Goal: Task Accomplishment & Management: Complete application form

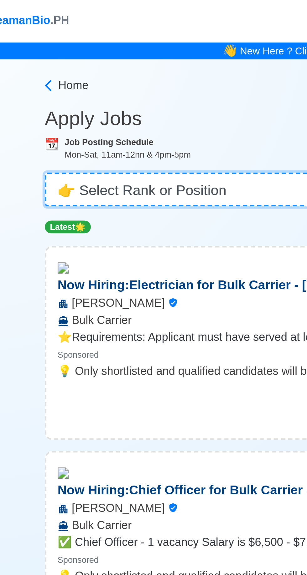
click at [126, 85] on select "👉 Select Rank or Position Master Chief Officer 2nd Officer 3rd Officer Junior O…" at bounding box center [153, 83] width 225 height 15
select select "3rd Engineer"
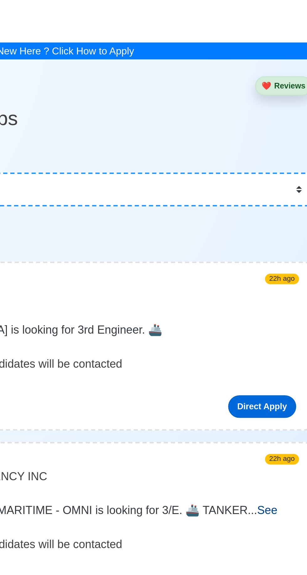
click at [247, 175] on link "Direct Apply" at bounding box center [244, 180] width 30 height 10
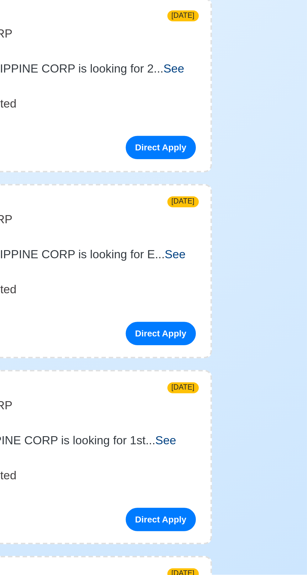
scroll to position [14514, 0]
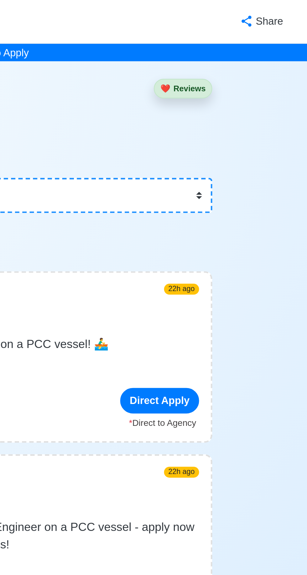
scroll to position [0, 0]
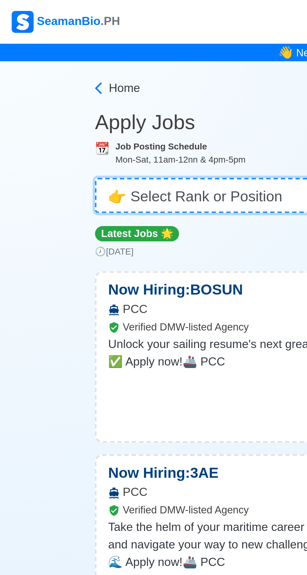
click at [114, 82] on select "👉 Select Rank or Position Master Chief Officer 2nd Officer 3rd Officer Junior O…" at bounding box center [153, 83] width 225 height 15
select select "3rd Engineer"
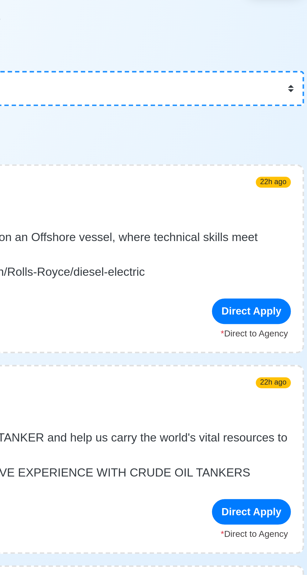
click at [248, 182] on div "Direct Apply" at bounding box center [243, 179] width 34 height 11
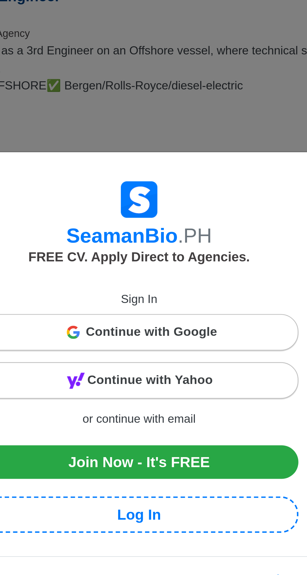
click at [175, 291] on span "Continue with Yahoo" at bounding box center [158, 289] width 54 height 13
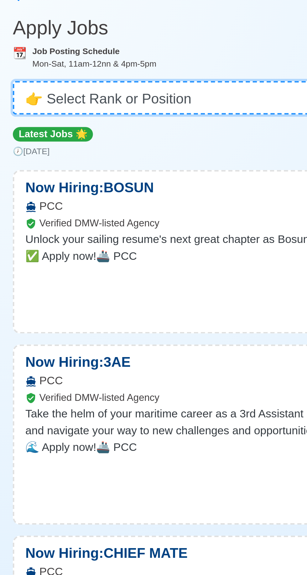
click at [146, 83] on select "👉 Select Rank or Position Master Chief Officer 2nd Officer 3rd Officer Junior O…" at bounding box center [153, 83] width 225 height 15
select select "3rd Engineer"
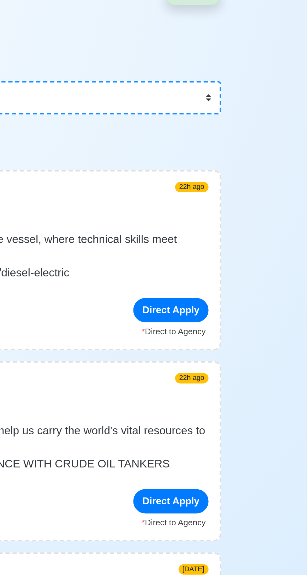
click at [247, 180] on div "Direct Apply" at bounding box center [243, 179] width 34 height 11
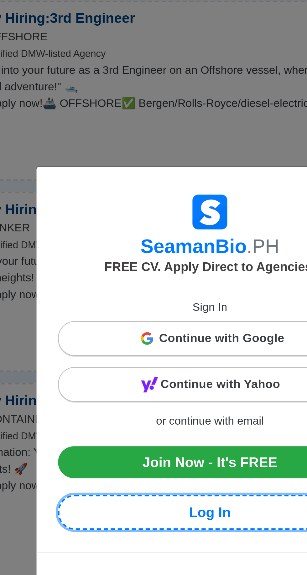
click at [158, 347] on link "Log In" at bounding box center [153, 347] width 136 height 16
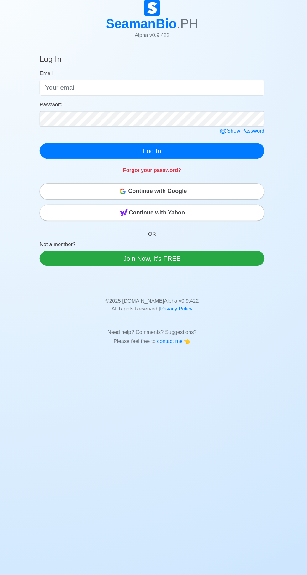
scroll to position [9, 0]
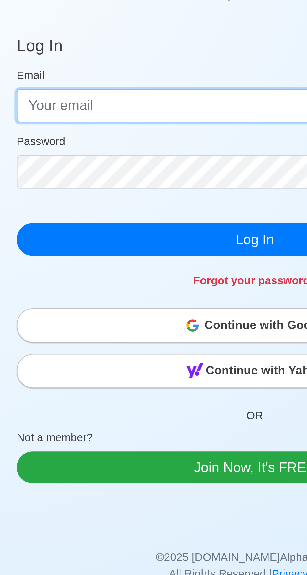
click at [102, 99] on input "Email" at bounding box center [153, 102] width 216 height 15
type input "concorde.delapena@yahoo.co.uk"
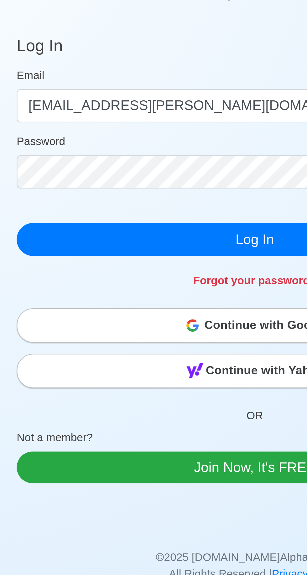
click button "Log In" at bounding box center [153, 162] width 216 height 15
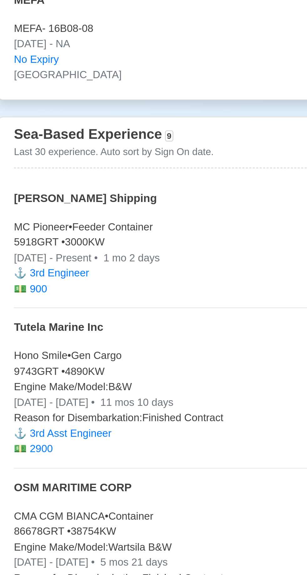
scroll to position [842, 0]
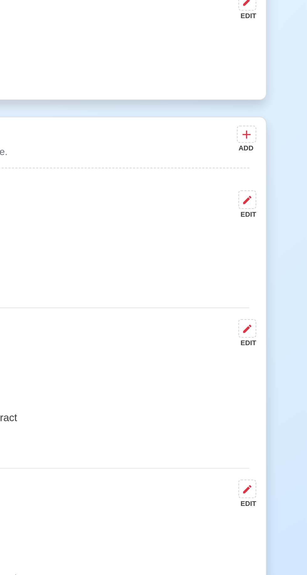
click at [255, 336] on button at bounding box center [252, 338] width 8 height 8
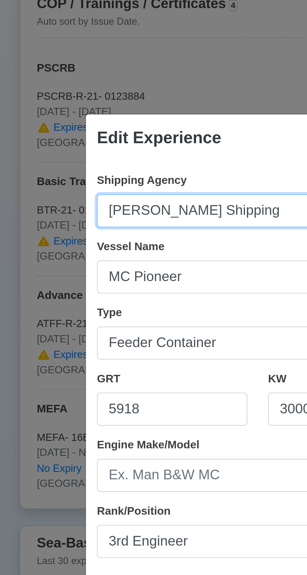
click at [149, 159] on input "Moreta Shipping" at bounding box center [153, 157] width 146 height 15
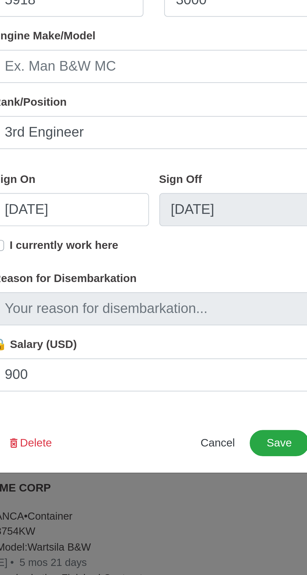
type input "Moreta Shipping Lines"
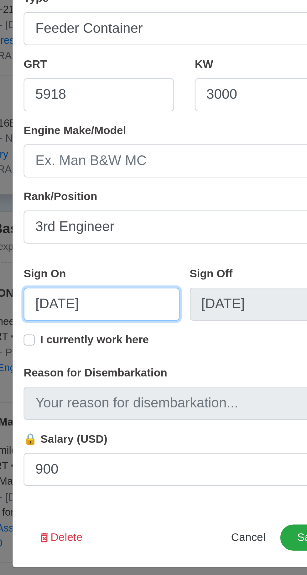
click at [134, 342] on input "07/17/2025" at bounding box center [115, 342] width 71 height 15
select select "****"
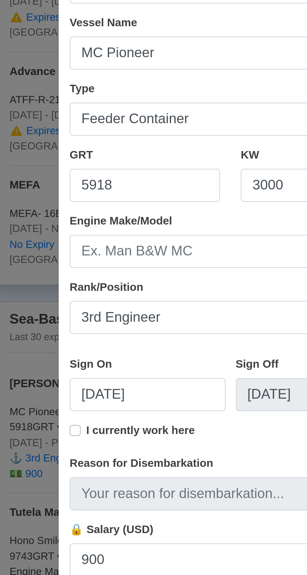
click at [88, 361] on label "I currently work here" at bounding box center [112, 361] width 49 height 13
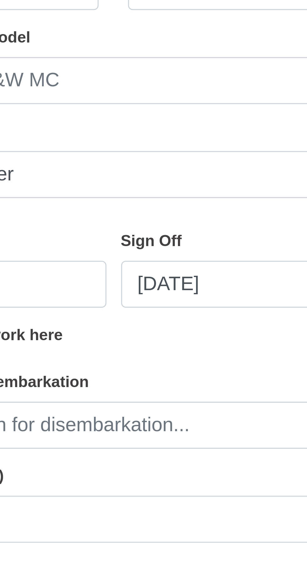
scroll to position [841, 0]
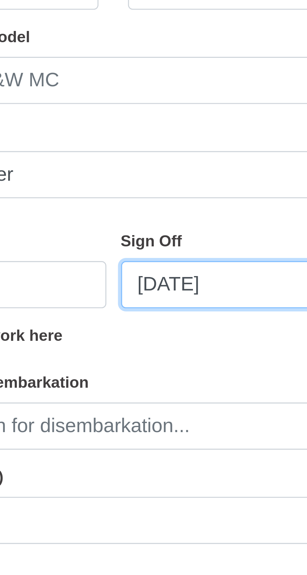
click at [168, 343] on input "07/17/2025" at bounding box center [191, 342] width 71 height 15
select select "****"
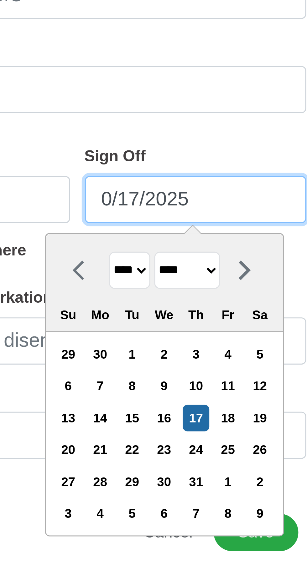
type input "08/17/2025"
select select "******"
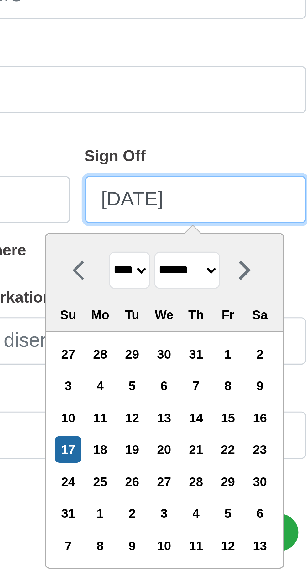
type input "08/17/2025"
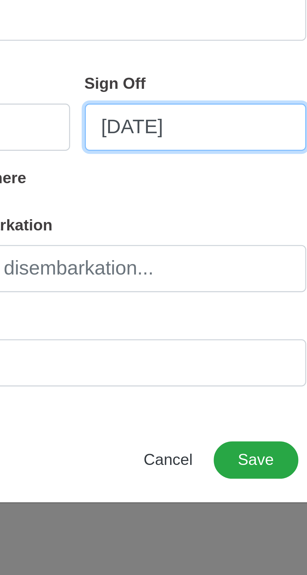
select select "****"
select select "******"
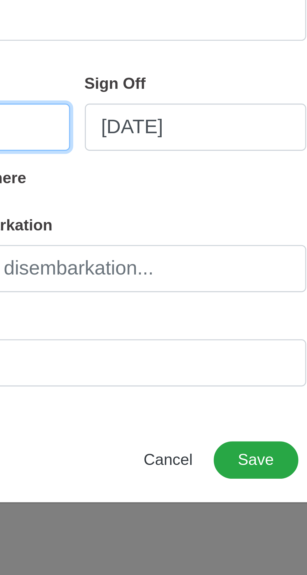
click at [144, 343] on input "07/17/2025" at bounding box center [115, 342] width 71 height 15
select select "****"
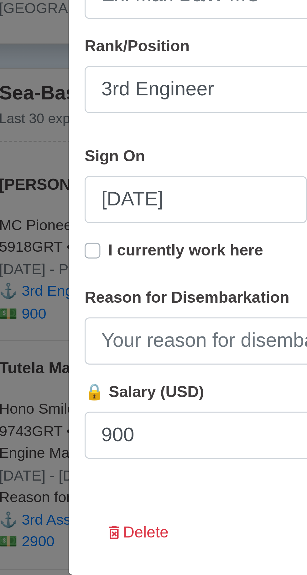
click at [99, 325] on div "Sign On" at bounding box center [91, 329] width 22 height 8
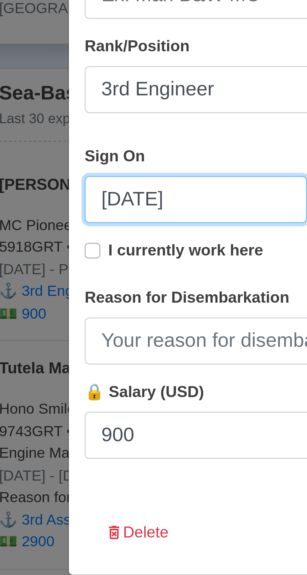
click at [99, 335] on input "07/17/2025" at bounding box center [115, 342] width 71 height 15
select select "****"
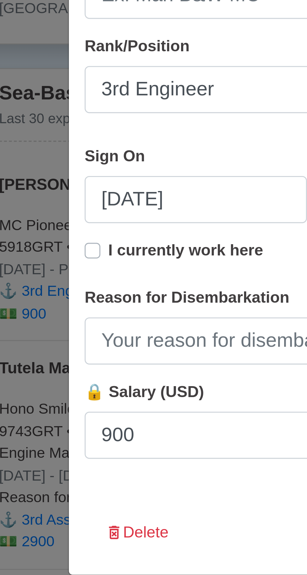
click at [111, 330] on div "Sign On 07/17/2025" at bounding box center [115, 340] width 71 height 30
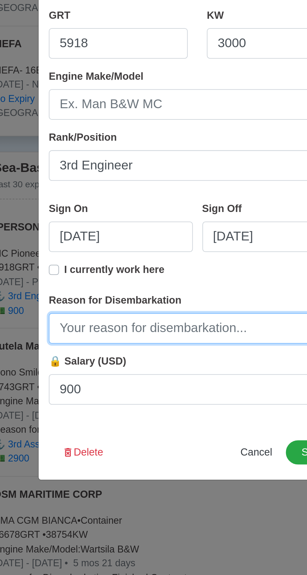
click at [181, 387] on input "Reason for Disembarkation" at bounding box center [153, 387] width 146 height 15
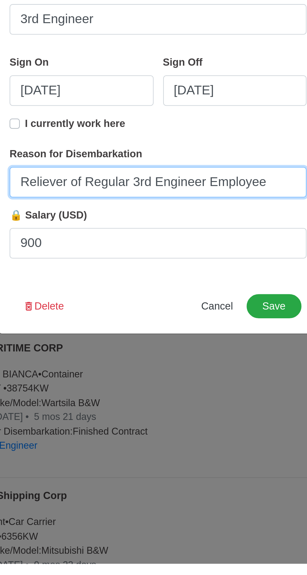
type input "Reliever of Regular 3rd Engineer Employee"
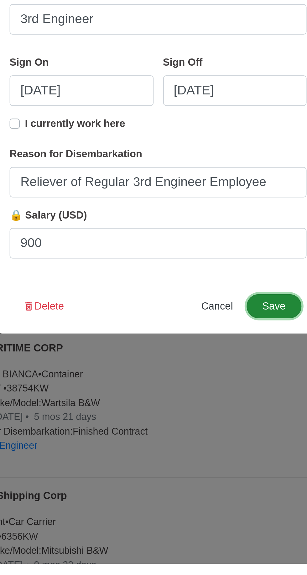
click at [215, 450] on button "Save" at bounding box center [210, 449] width 27 height 12
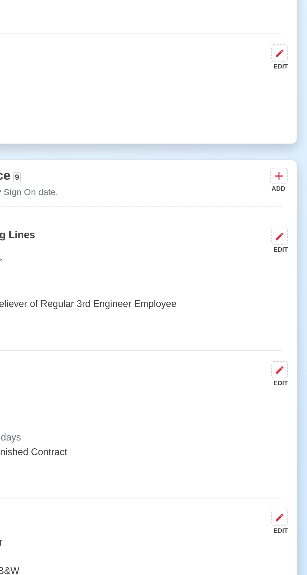
click at [252, 307] on icon at bounding box center [252, 309] width 4 height 4
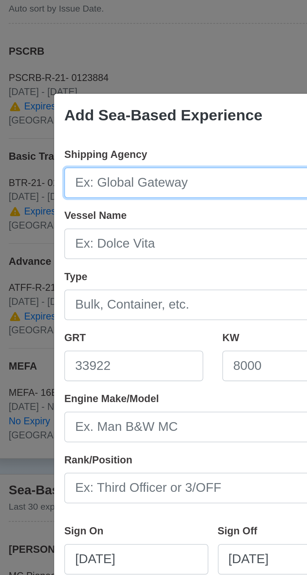
click at [160, 160] on input "Shipping Agency" at bounding box center [153, 157] width 146 height 15
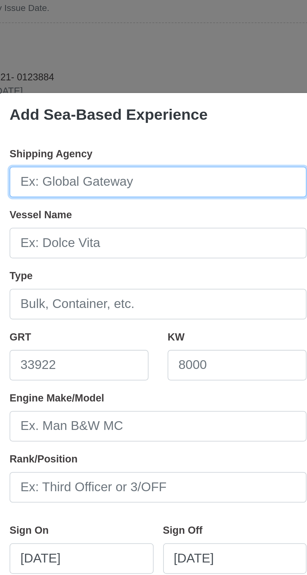
type input "m"
type input "Moreta Shipping Lines"
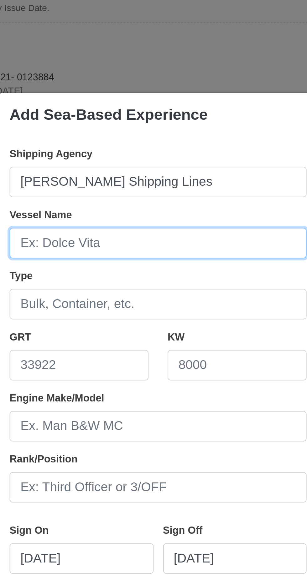
click at [97, 189] on input "Vessel Name" at bounding box center [153, 187] width 146 height 15
type input "MC Liberty"
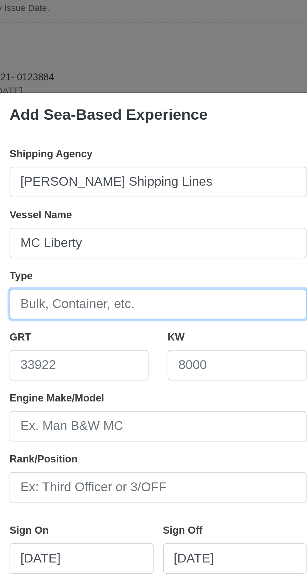
click at [94, 217] on input "Type" at bounding box center [153, 217] width 146 height 15
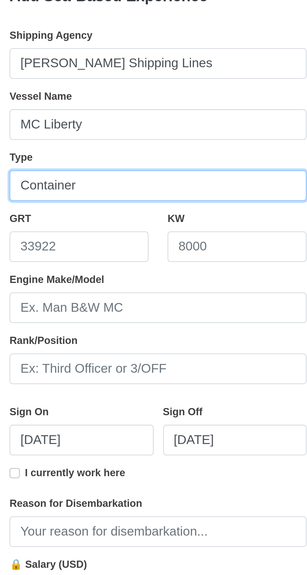
type input "Container"
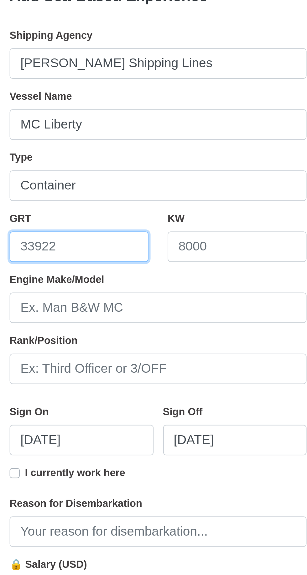
click at [105, 248] on input "GRT" at bounding box center [114, 247] width 68 height 15
type input "4936"
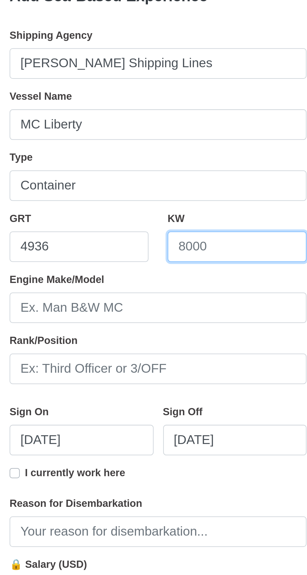
click at [195, 250] on input "KW" at bounding box center [192, 247] width 68 height 15
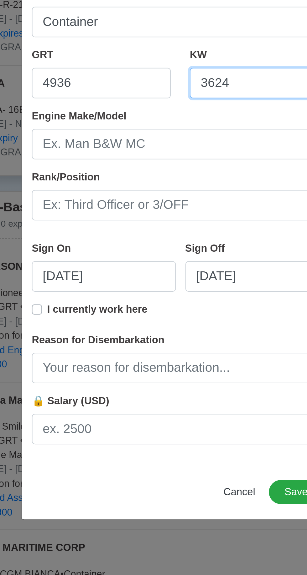
type input "3624"
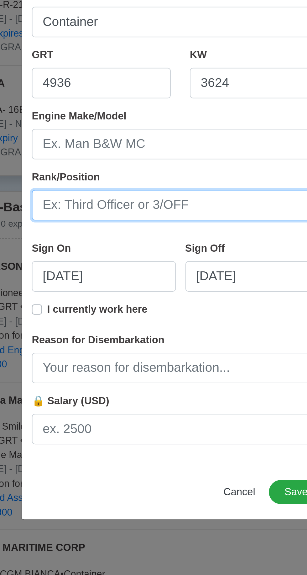
click at [97, 308] on input "Rank/Position" at bounding box center [153, 307] width 146 height 15
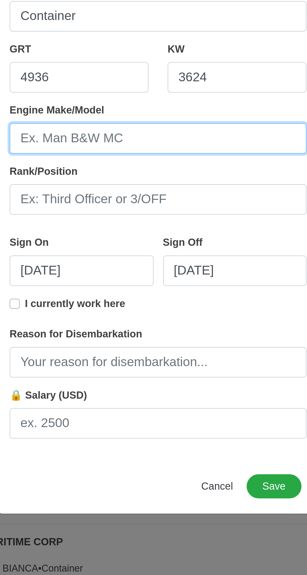
click at [97, 280] on input "Engine Make/Model" at bounding box center [153, 277] width 146 height 15
type input "Wartsila"
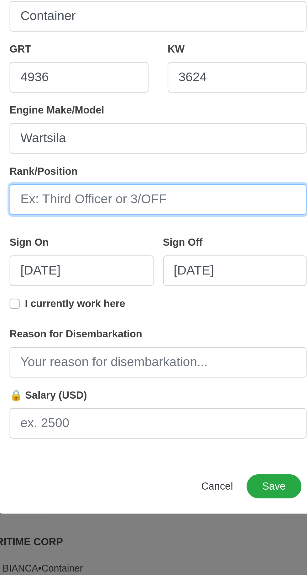
click at [99, 306] on input "Rank/Position" at bounding box center [153, 307] width 146 height 15
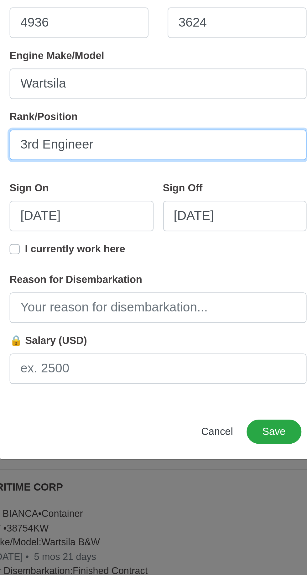
type input "3rd Engineer"
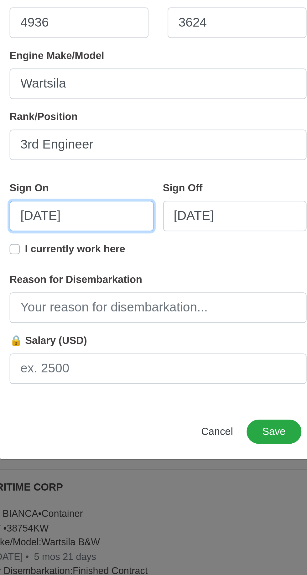
click at [104, 342] on input "08/19/2025" at bounding box center [115, 342] width 71 height 15
select select "****"
select select "******"
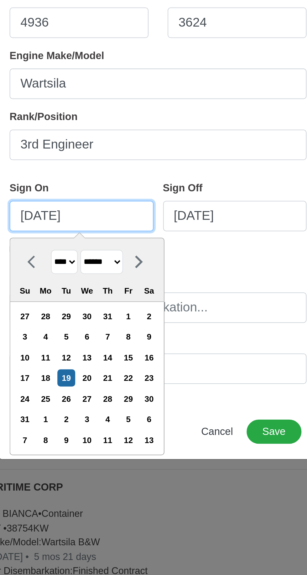
click at [99, 342] on input "08/19/2025" at bounding box center [115, 342] width 71 height 15
click at [101, 342] on input "08/19/2025" at bounding box center [115, 342] width 71 height 15
type input "08/22/2025"
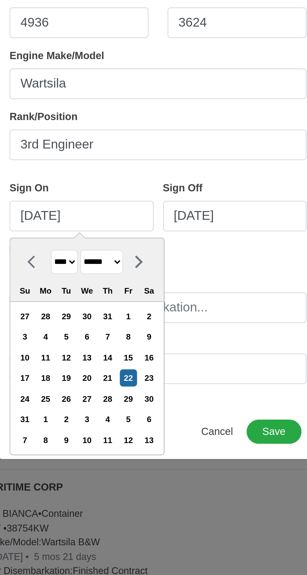
click at [139, 423] on div "22" at bounding box center [138, 422] width 8 height 8
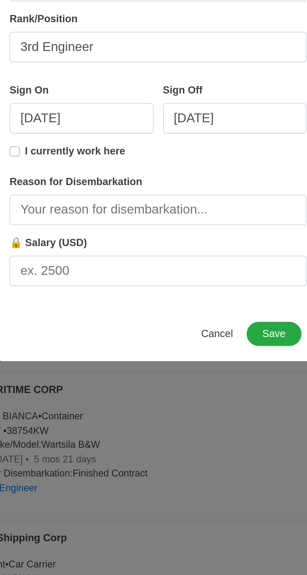
click at [88, 359] on label "I currently work here" at bounding box center [112, 361] width 49 height 13
type input "08/22/2025"
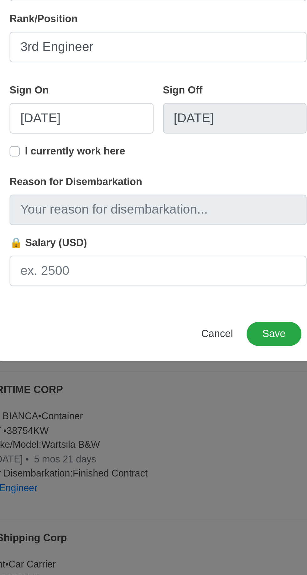
click at [88, 359] on label "I currently work here" at bounding box center [112, 361] width 49 height 13
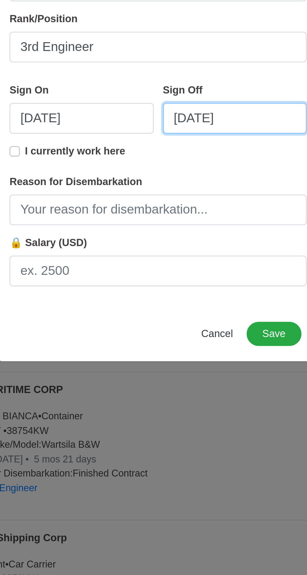
click at [198, 340] on input "08/22/2025" at bounding box center [191, 342] width 71 height 15
select select "****"
select select "******"
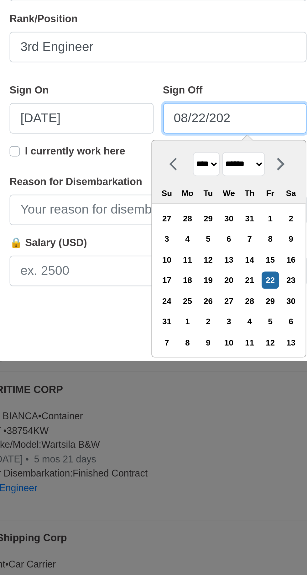
type input "08/22/20"
select select "****"
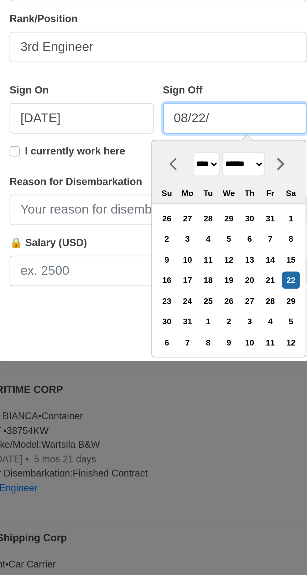
type input "08/22"
select select "****"
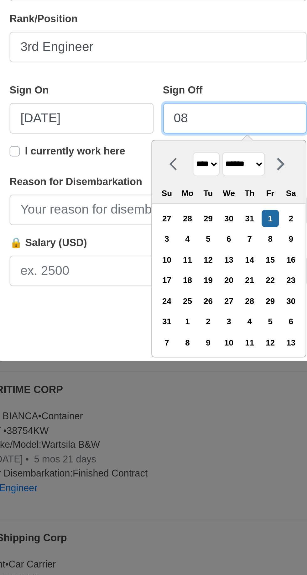
type input "0"
select select "****"
select select "*******"
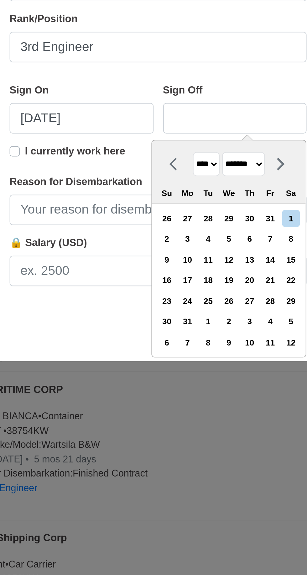
type input "08/19/2025"
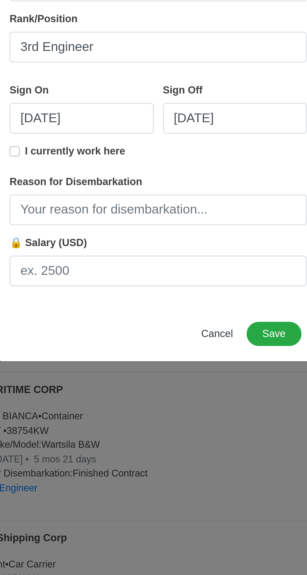
click at [110, 438] on div "Add Sea-Based Experience Shipping Agency Moreta Shipping Lines Vessel Name MC L…" at bounding box center [153, 287] width 156 height 349
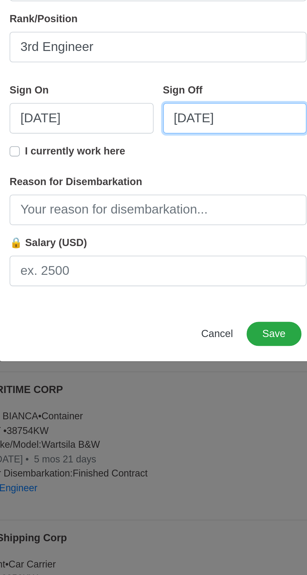
click at [169, 345] on input "08/19/2025" at bounding box center [191, 342] width 71 height 15
select select "****"
select select "******"
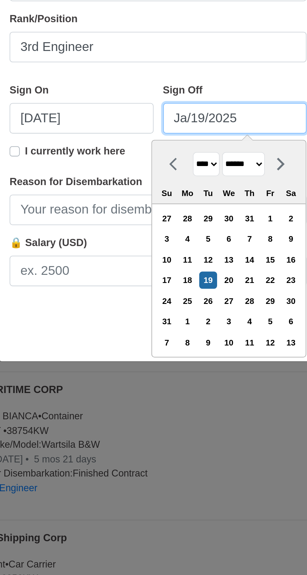
type input "Jan/19/2025"
select select "*******"
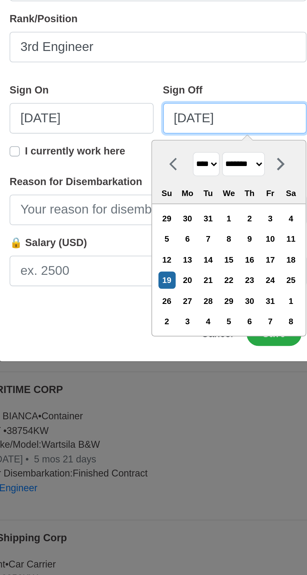
click at [198, 343] on input "01/19/2025" at bounding box center [191, 342] width 71 height 15
type input "01/19/2026"
select select "****"
type input "01/19/2026"
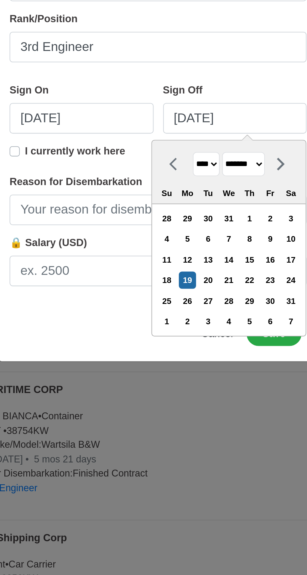
click at [166, 423] on div "19" at bounding box center [168, 422] width 8 height 8
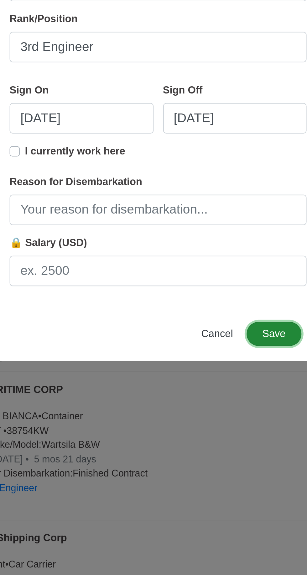
click at [215, 451] on button "Save" at bounding box center [210, 449] width 27 height 12
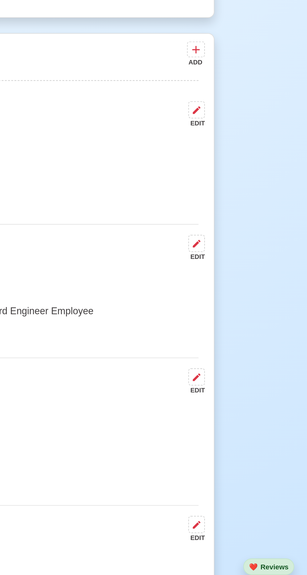
click at [252, 337] on icon at bounding box center [253, 339] width 4 height 4
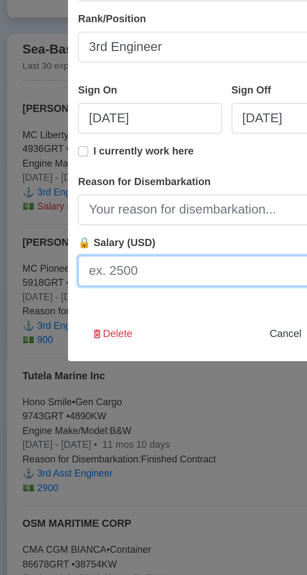
click at [134, 419] on input "🔒 Salary (USD)" at bounding box center [153, 417] width 146 height 15
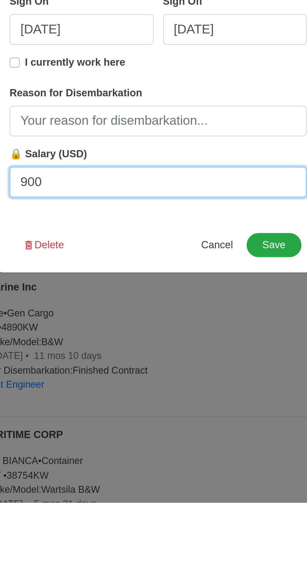
type input "900"
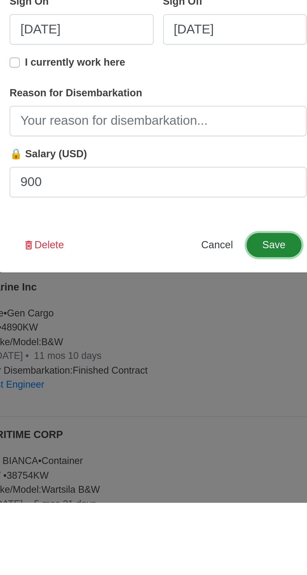
click at [215, 451] on button "Save" at bounding box center [210, 449] width 27 height 12
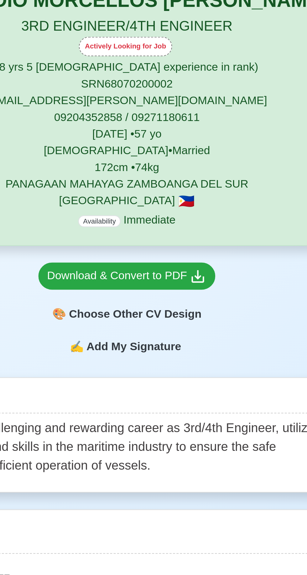
scroll to position [6, 0]
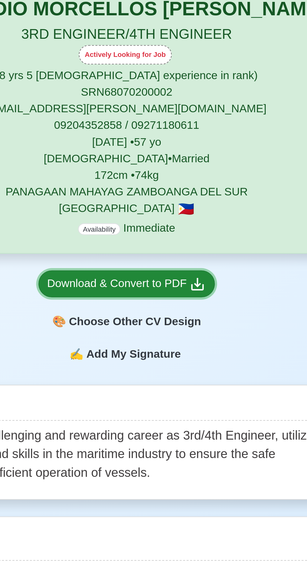
click at [163, 235] on div "Download & Convert to PDF" at bounding box center [154, 235] width 72 height 8
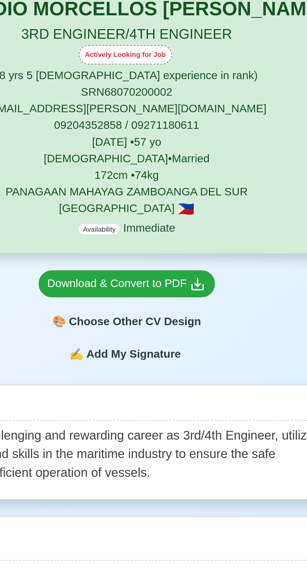
click at [169, 251] on div "🎨 Choose Other CV Design" at bounding box center [154, 252] width 80 height 12
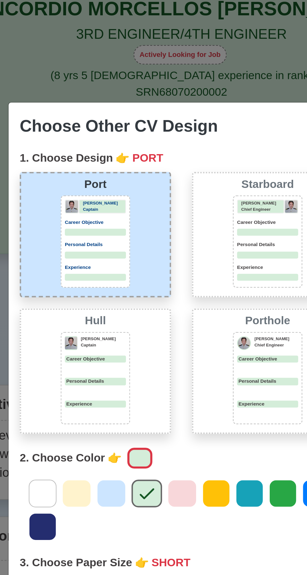
click at [107, 330] on icon at bounding box center [105, 328] width 9 height 9
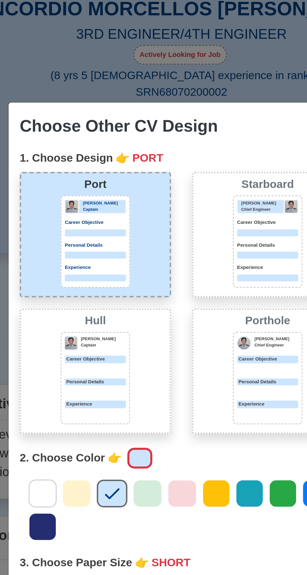
click at [124, 325] on icon at bounding box center [121, 328] width 9 height 9
click at [188, 327] on icon at bounding box center [183, 328] width 9 height 9
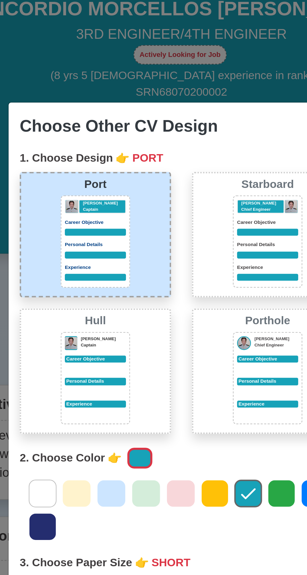
click at [116, 214] on div "Donald Cris Captain Career Objective Personal Details Experience" at bounding box center [114, 216] width 31 height 42
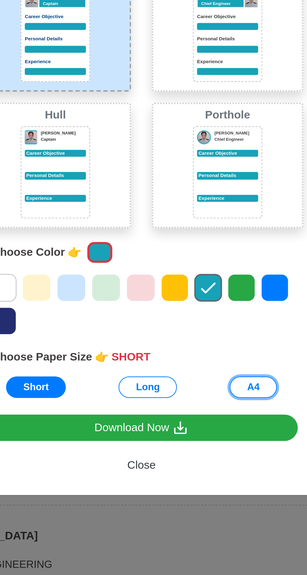
click at [207, 376] on button "A4" at bounding box center [203, 374] width 21 height 10
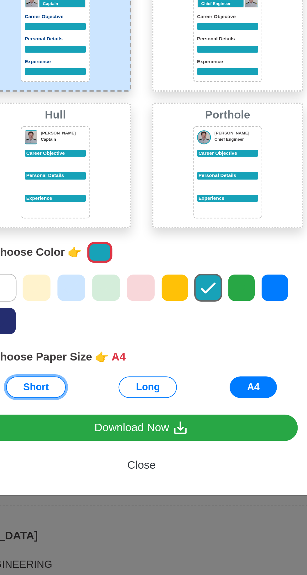
click at [109, 376] on button "Short" at bounding box center [105, 374] width 27 height 10
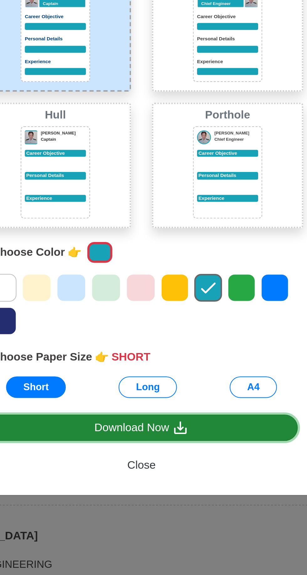
click at [164, 394] on div "Download Now" at bounding box center [153, 392] width 43 height 8
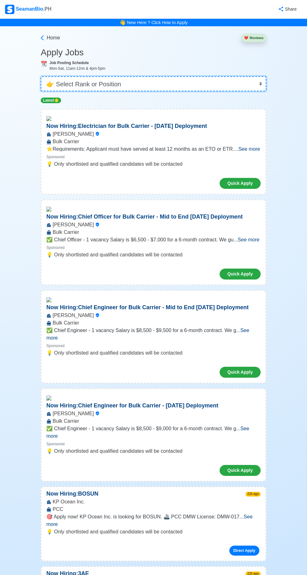
click at [221, 84] on select "👉 Select Rank or Position Master Chief Officer 2nd Officer 3rd Officer Junior O…" at bounding box center [153, 83] width 225 height 15
select select "3rd Engineer"
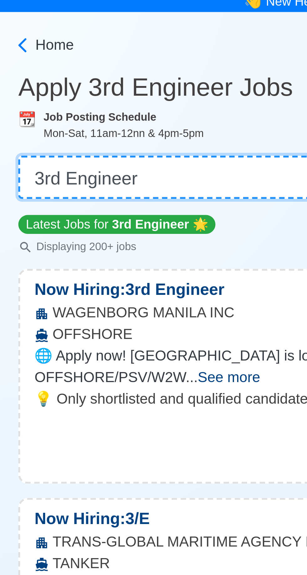
scroll to position [1, 0]
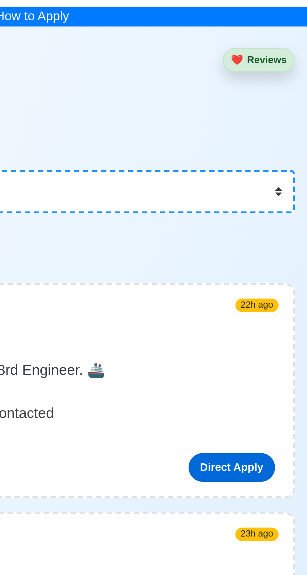
click at [249, 174] on link "Direct Apply" at bounding box center [244, 179] width 30 height 10
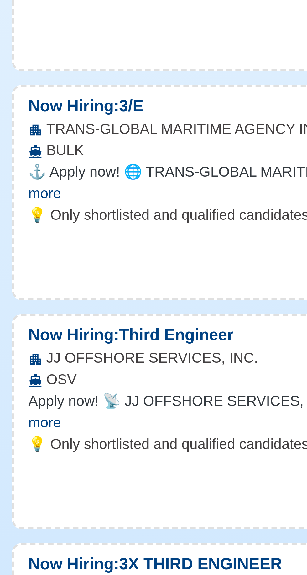
scroll to position [429, 0]
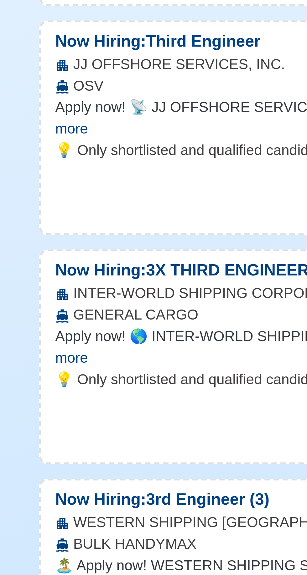
scroll to position [532, 0]
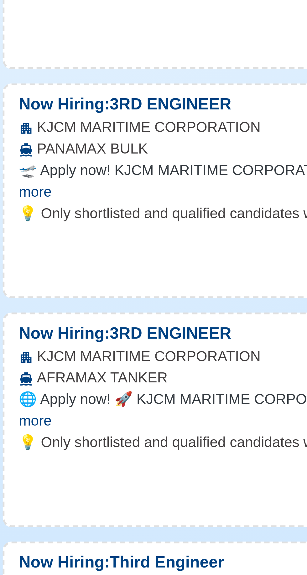
scroll to position [755, 0]
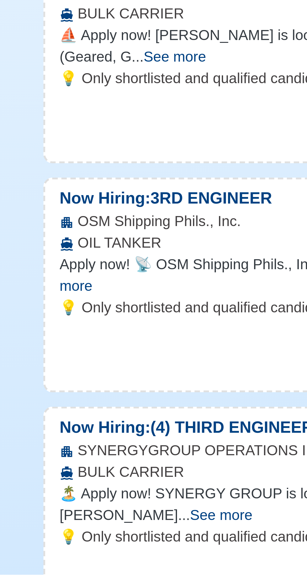
scroll to position [1870, 0]
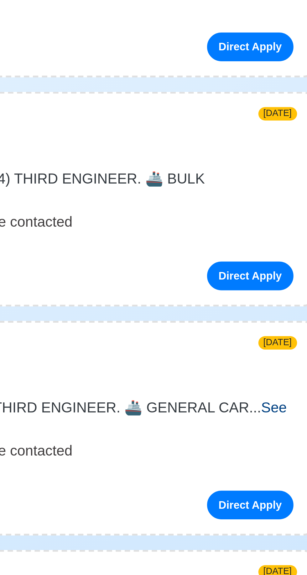
scroll to position [2017, 0]
